Goal: Find specific page/section: Find specific page/section

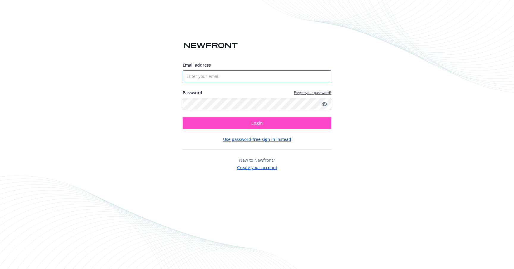
type input "[PERSON_NAME][EMAIL_ADDRESS][PERSON_NAME][DOMAIN_NAME]"
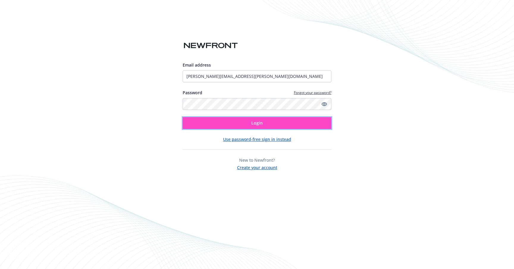
click at [279, 122] on button "Login" at bounding box center [257, 123] width 149 height 12
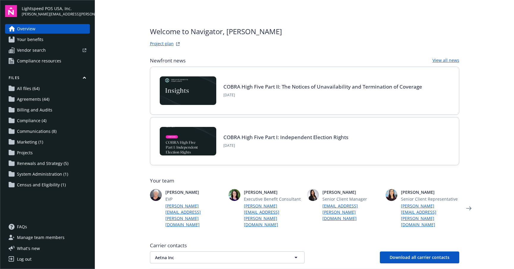
click at [33, 164] on span "Renewals and Strategy (5)" at bounding box center [42, 164] width 51 height 10
